Goal: Information Seeking & Learning: Understand process/instructions

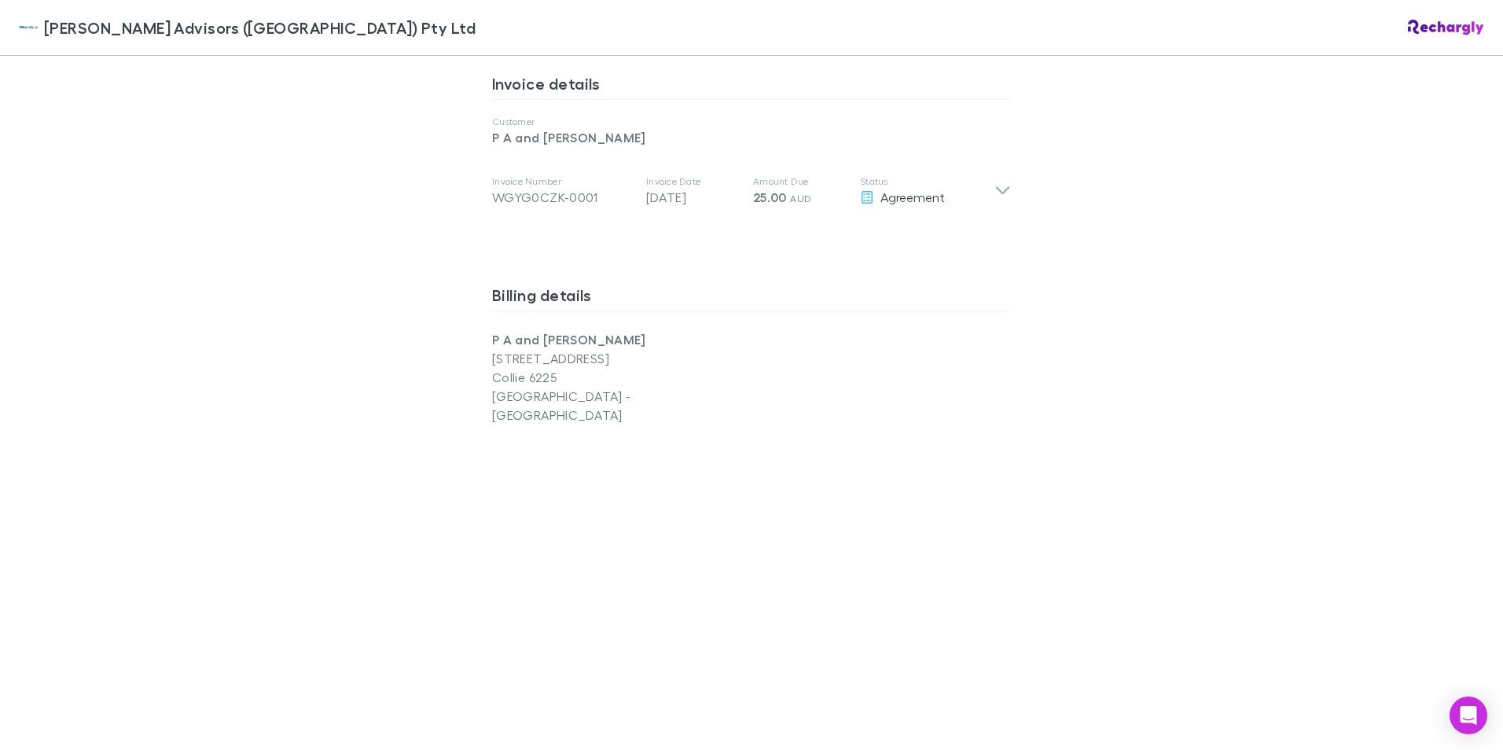
scroll to position [876, 0]
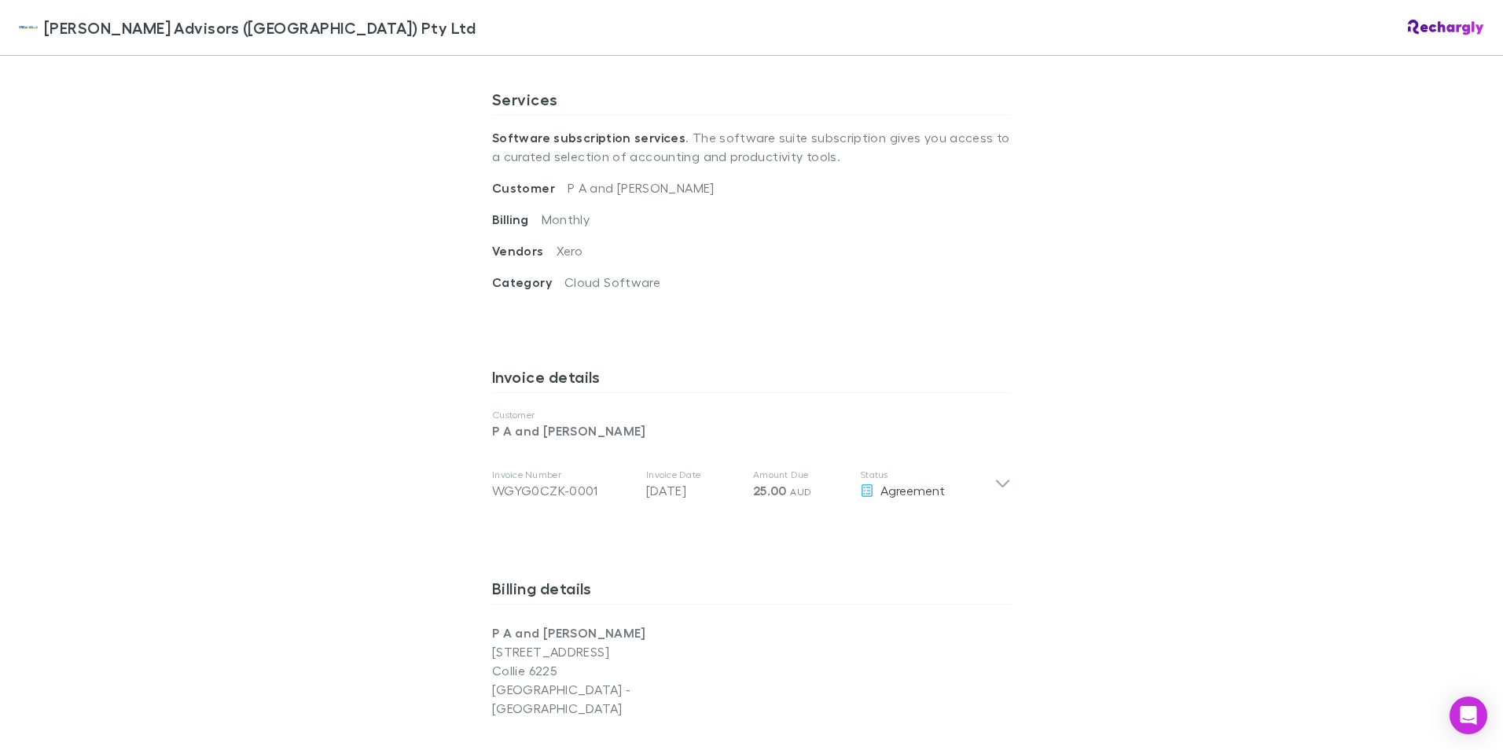
scroll to position [546, 0]
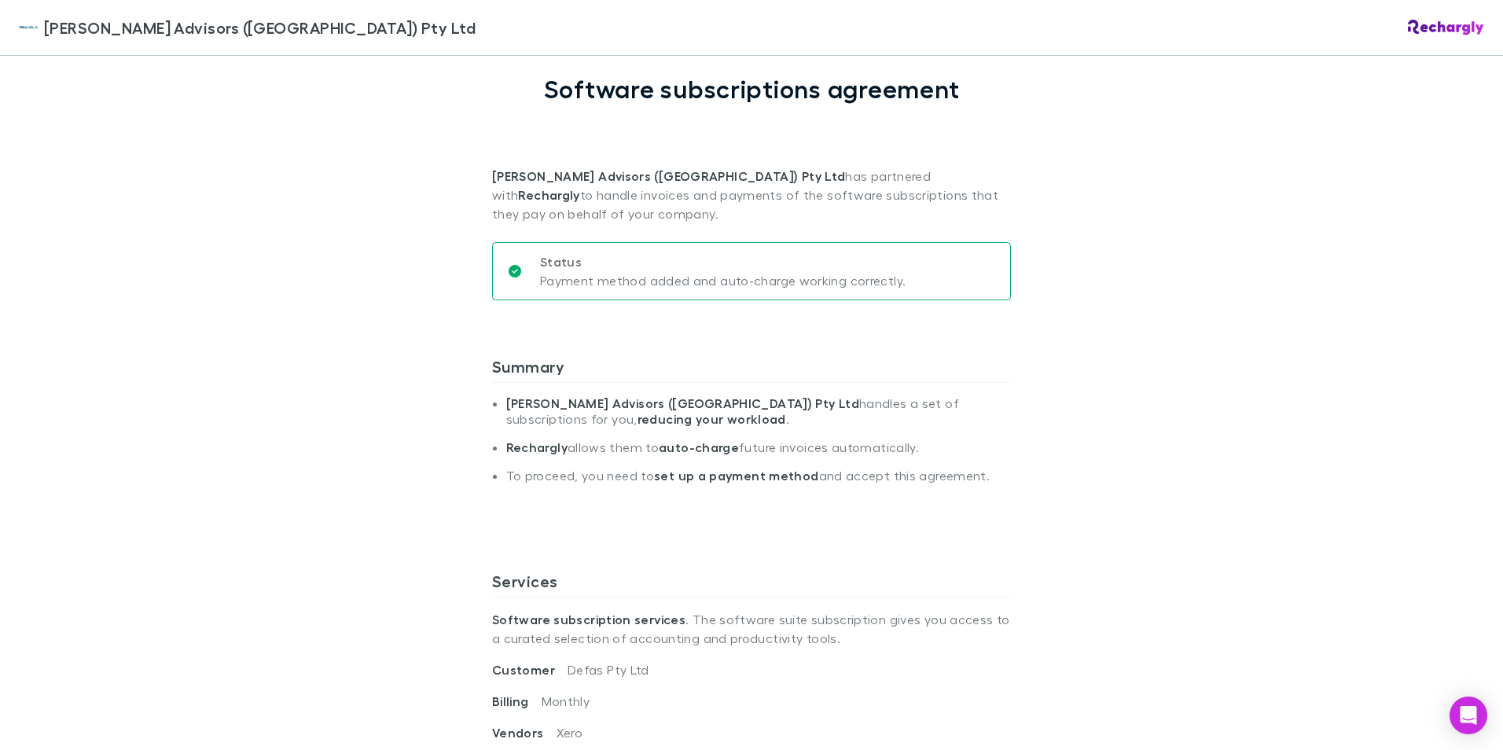
scroll to position [77, 0]
